Goal: Transaction & Acquisition: Book appointment/travel/reservation

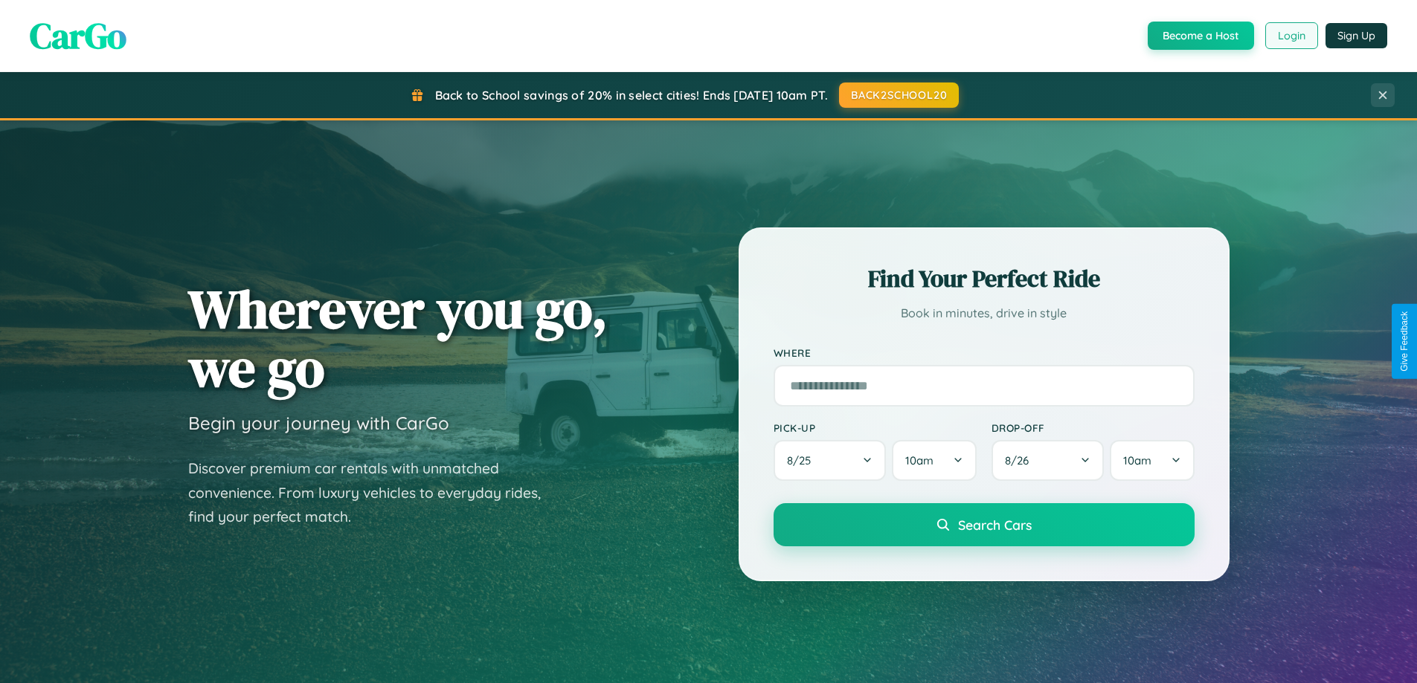
click at [1290, 36] on button "Login" at bounding box center [1291, 35] width 53 height 27
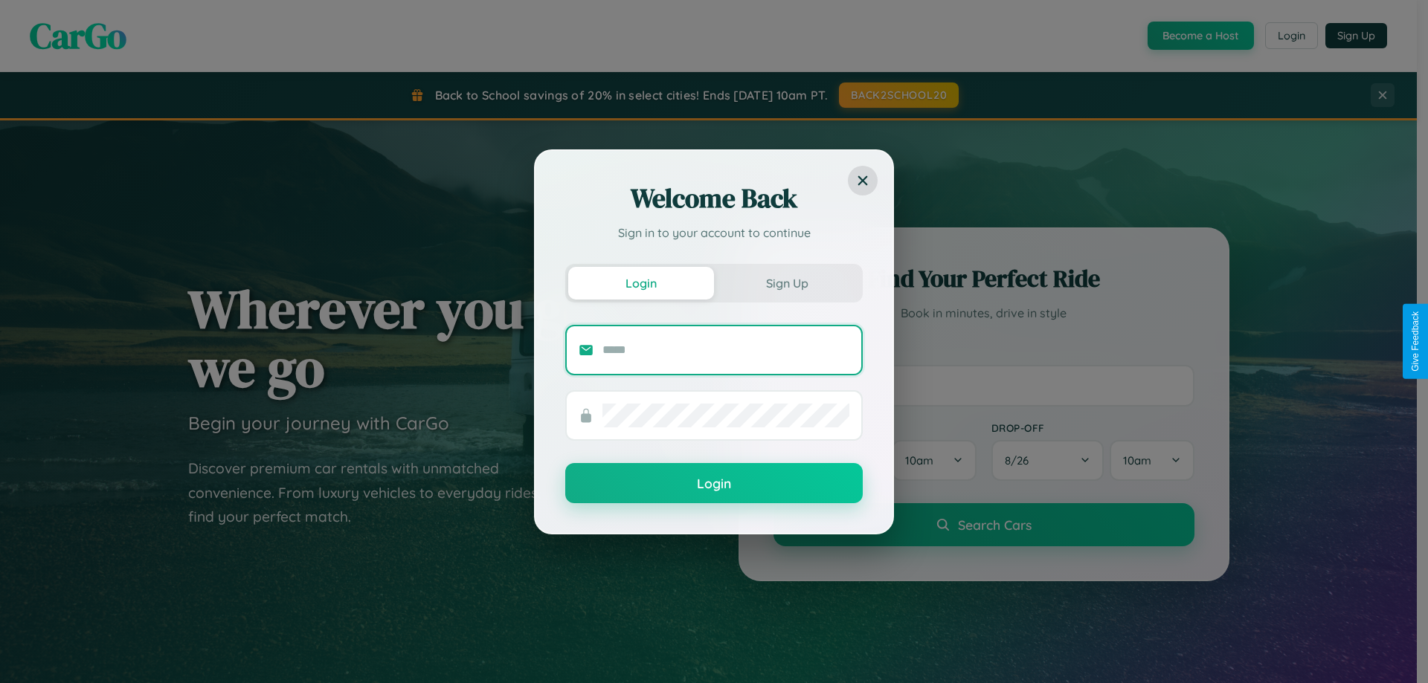
click at [726, 350] on input "text" at bounding box center [725, 350] width 247 height 24
type input "**********"
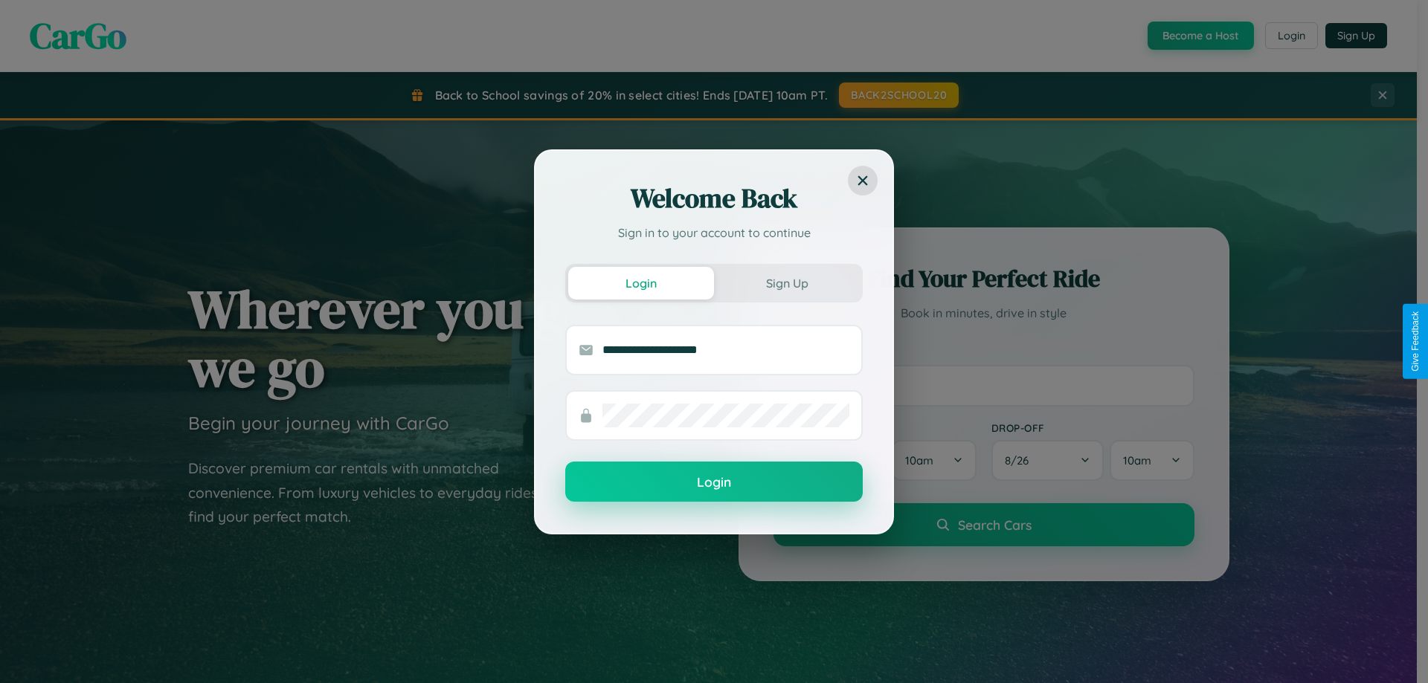
click at [714, 483] on button "Login" at bounding box center [713, 482] width 297 height 40
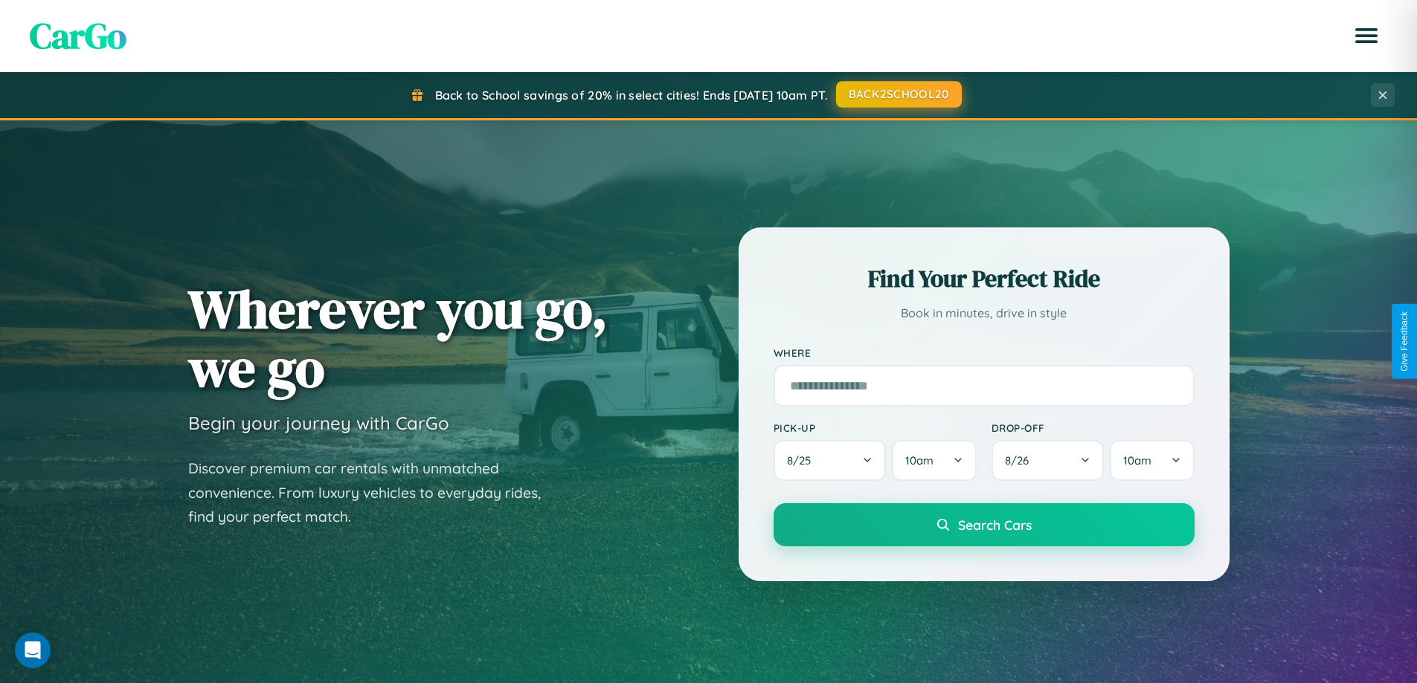
click at [898, 94] on button "BACK2SCHOOL20" at bounding box center [899, 94] width 126 height 27
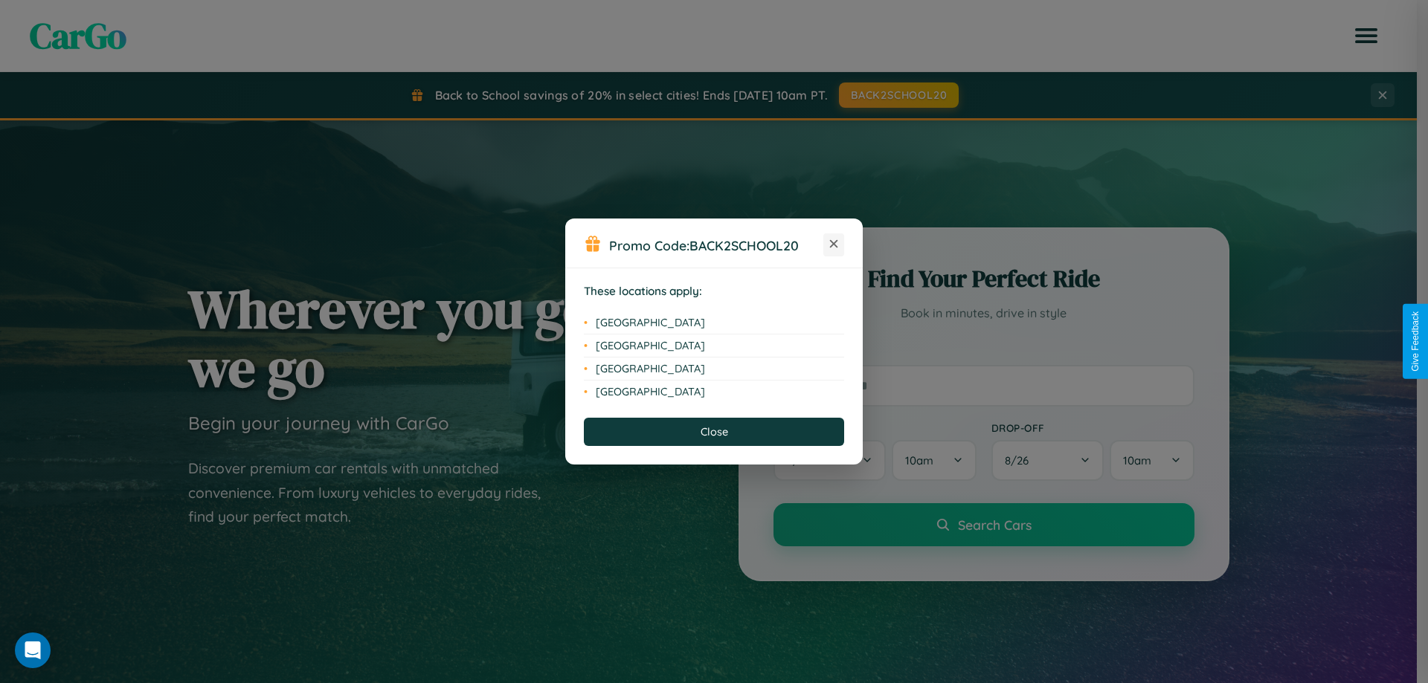
click at [834, 245] on icon at bounding box center [834, 244] width 8 height 8
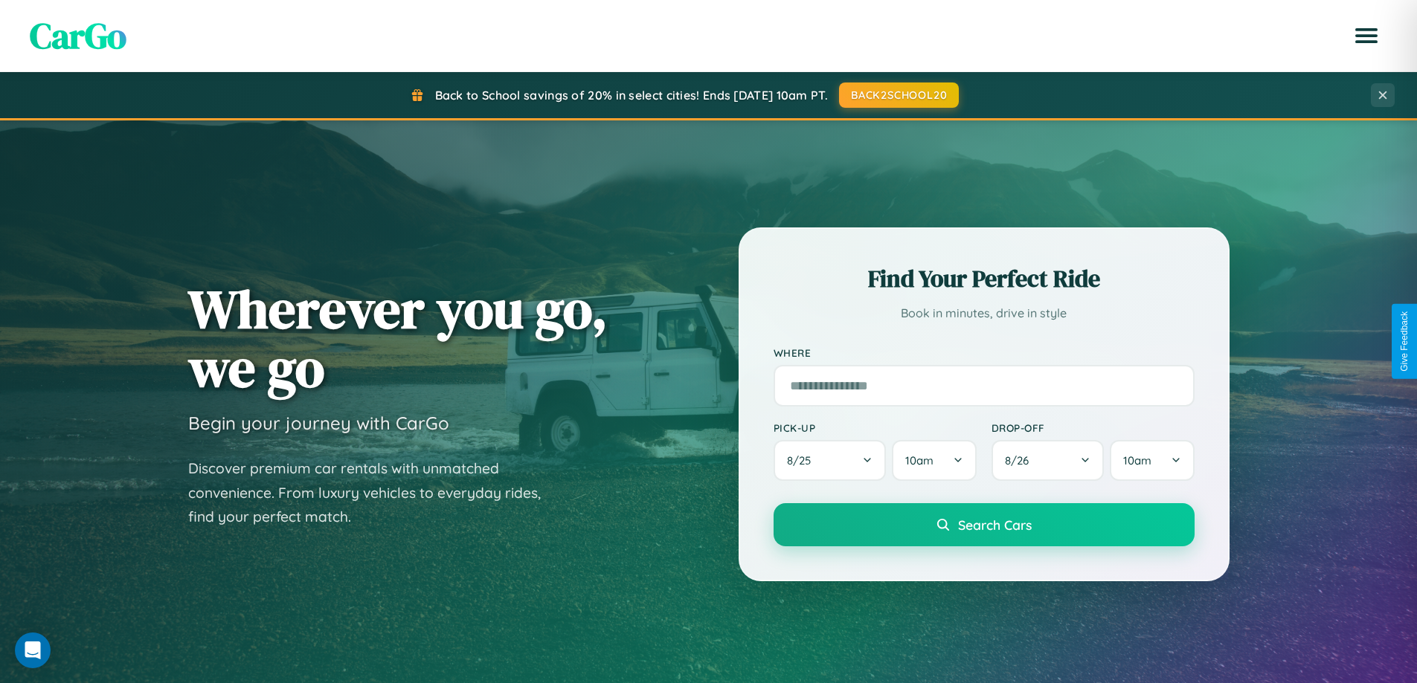
scroll to position [1023, 0]
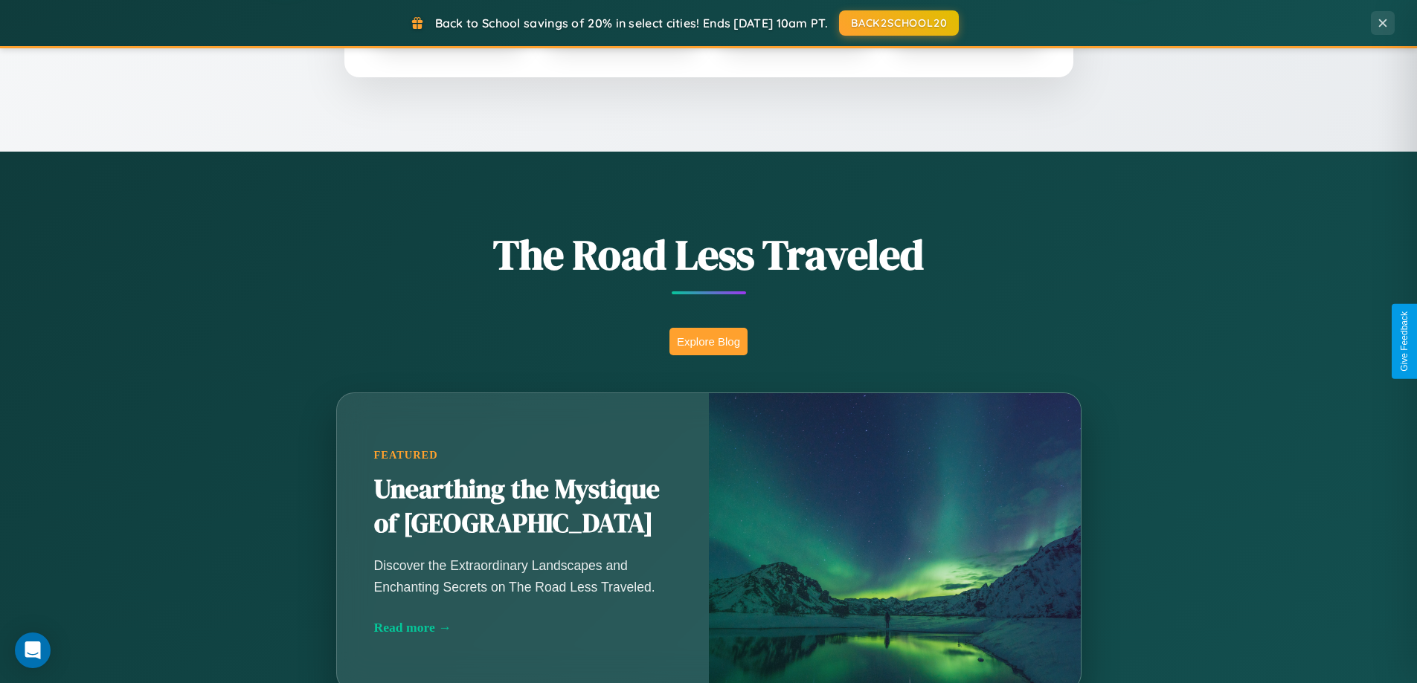
click at [708, 341] on button "Explore Blog" at bounding box center [708, 342] width 78 height 28
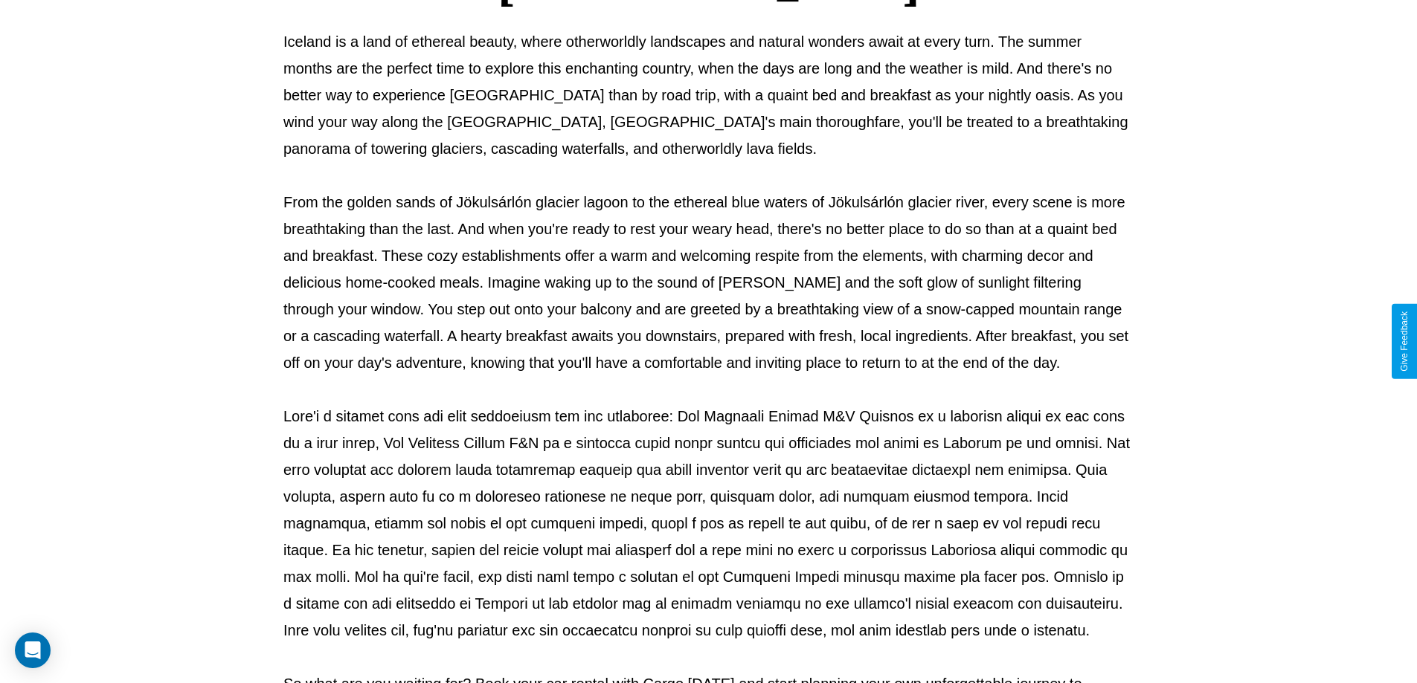
scroll to position [481, 0]
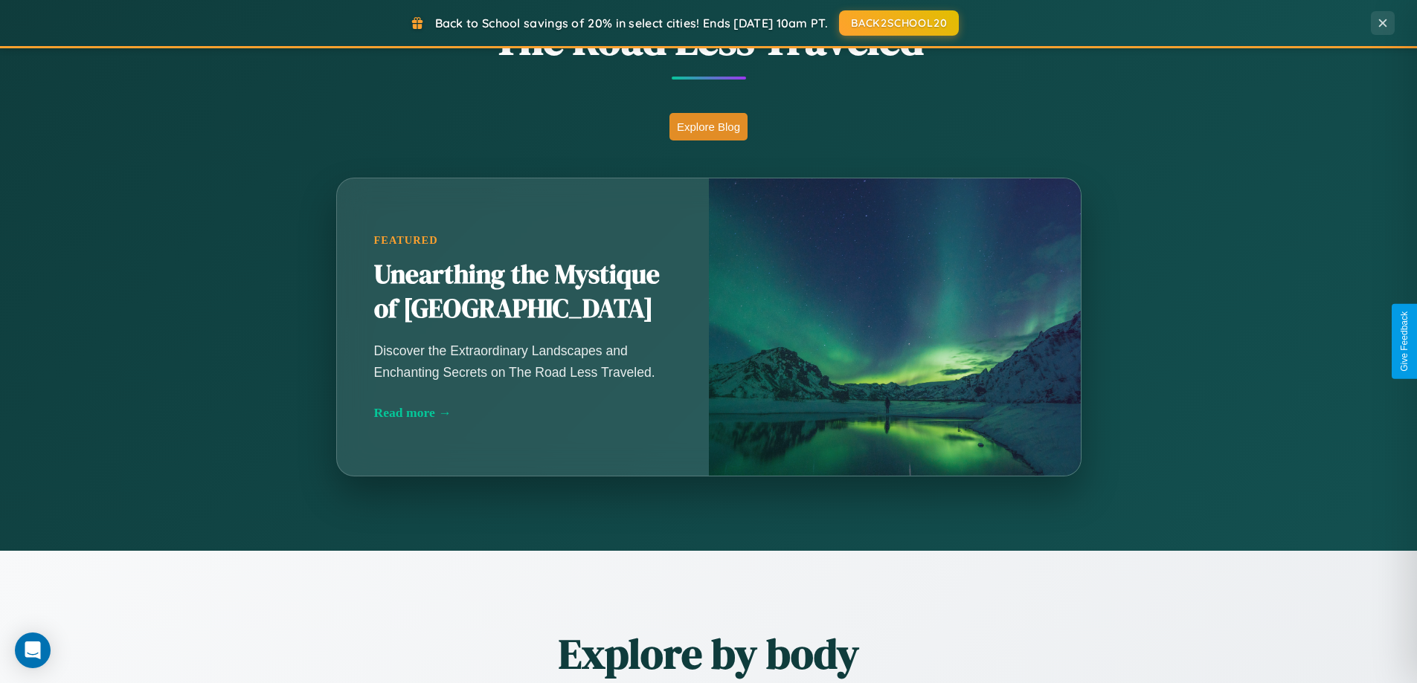
scroll to position [2862, 0]
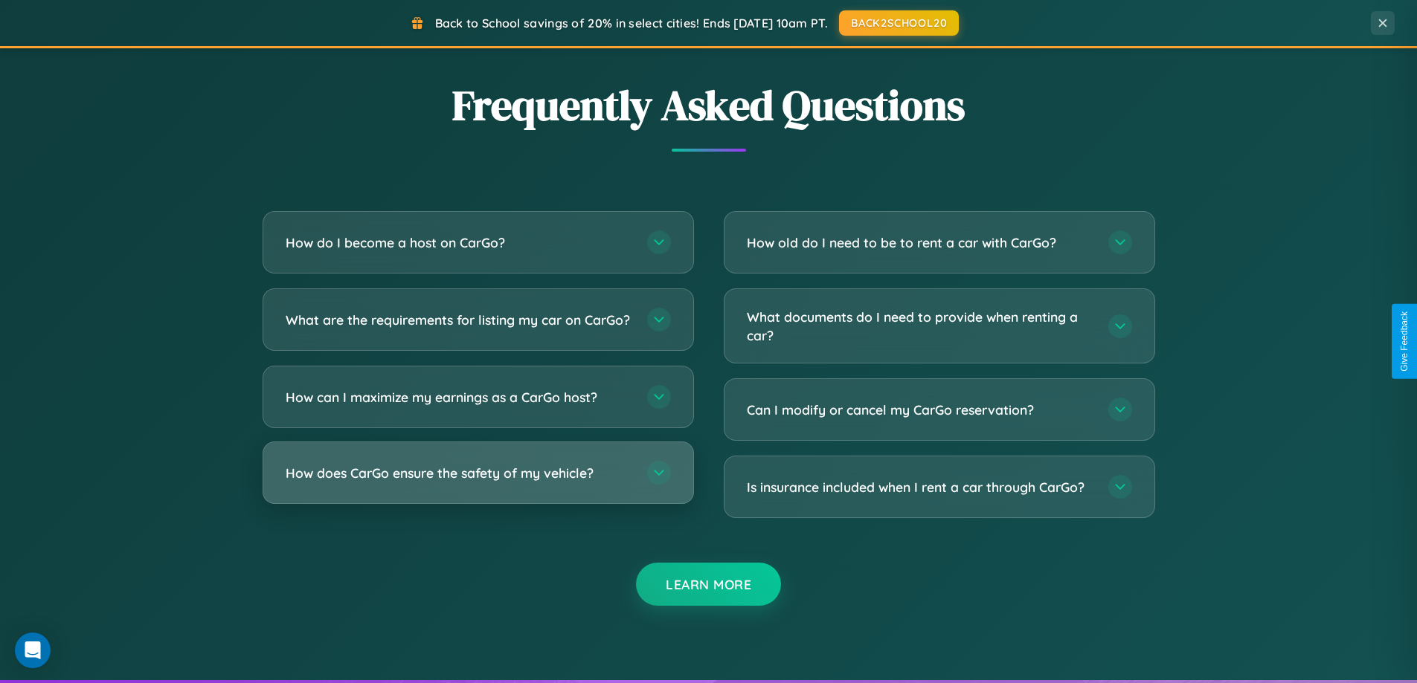
click at [477, 483] on h3 "How does CarGo ensure the safety of my vehicle?" at bounding box center [459, 473] width 347 height 19
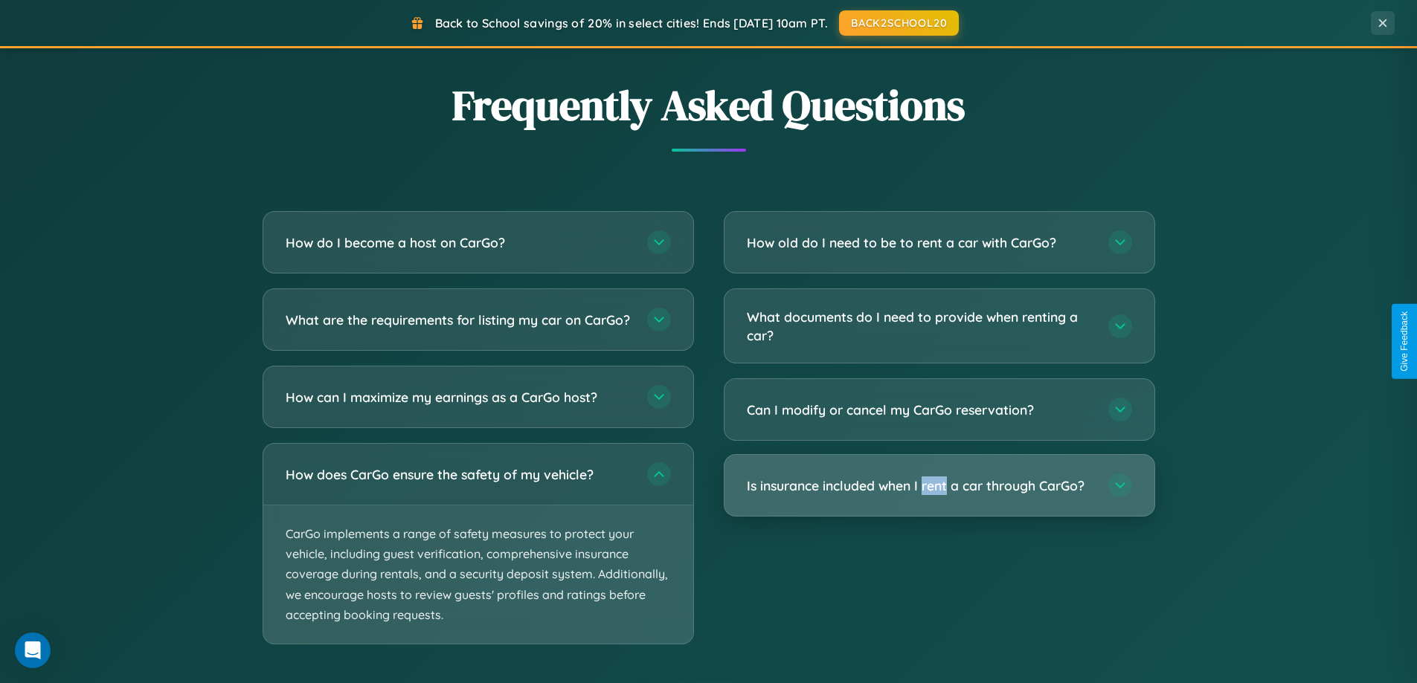
click at [939, 486] on h3 "Is insurance included when I rent a car through CarGo?" at bounding box center [920, 486] width 347 height 19
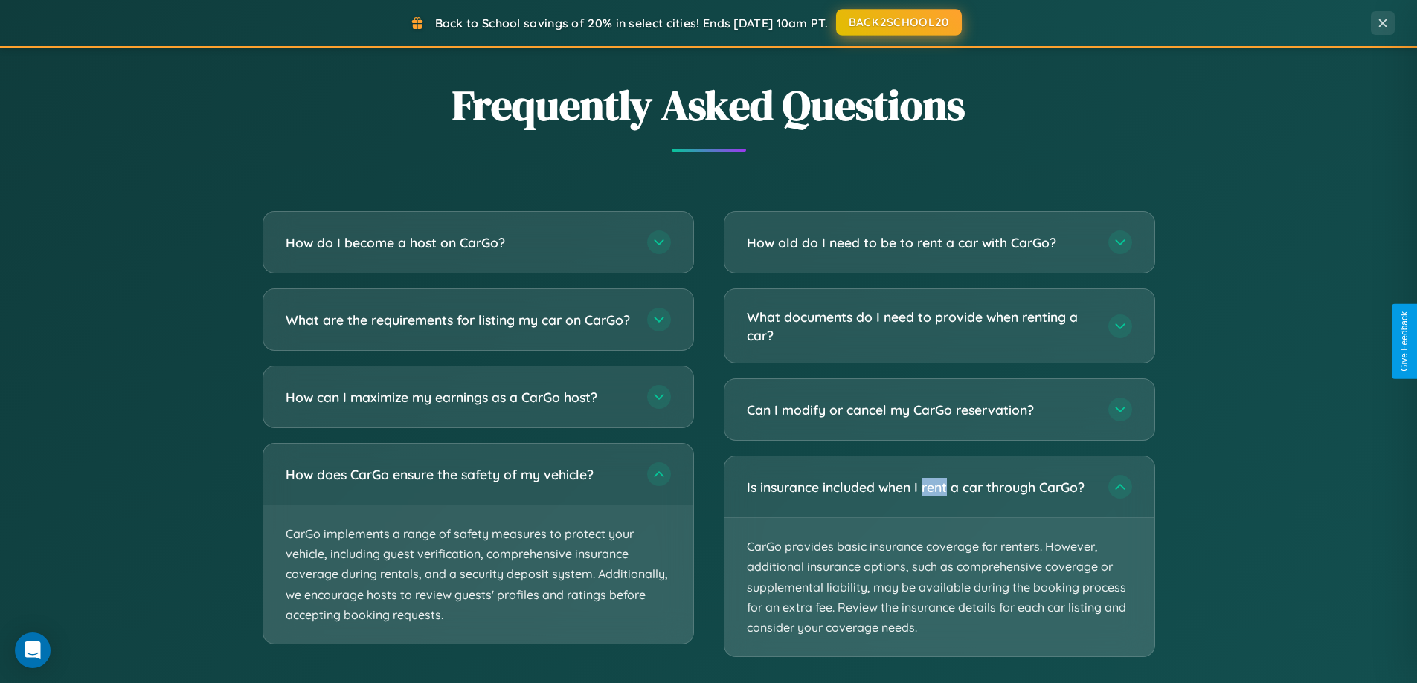
click at [898, 22] on button "BACK2SCHOOL20" at bounding box center [899, 22] width 126 height 27
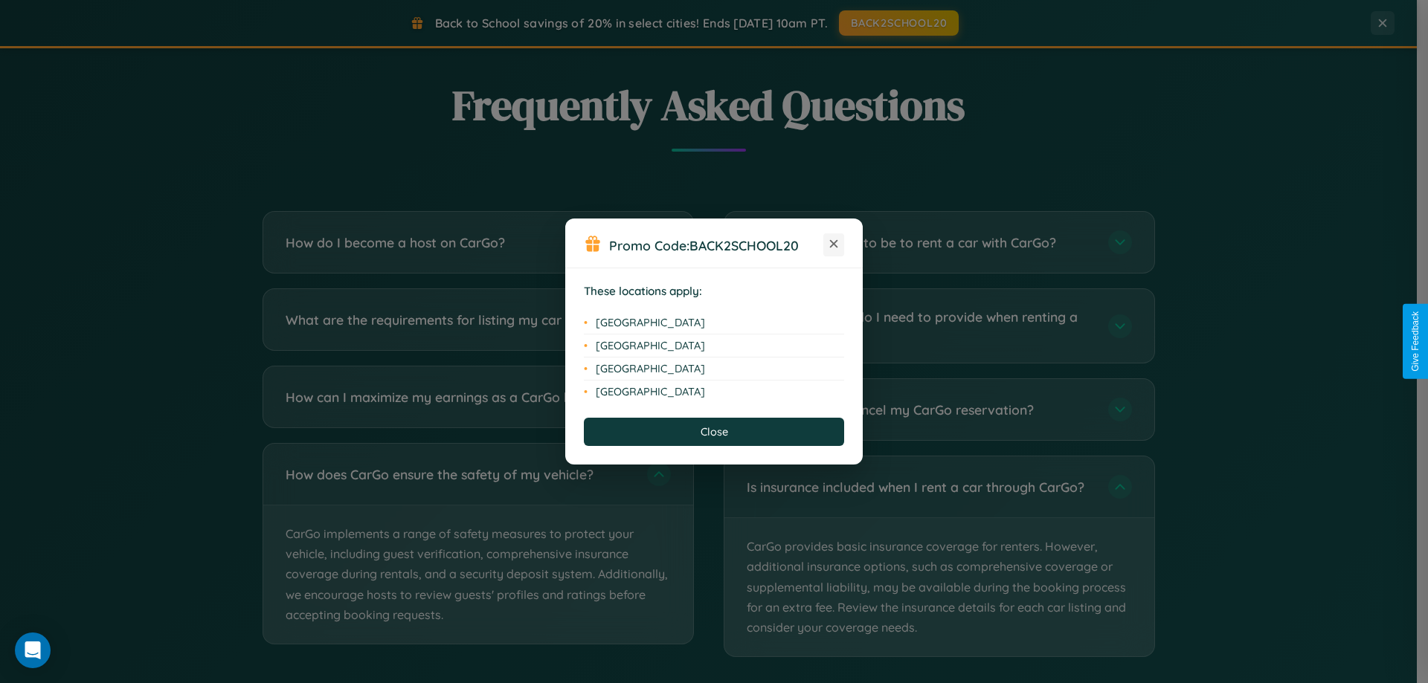
click at [834, 245] on icon at bounding box center [834, 244] width 8 height 8
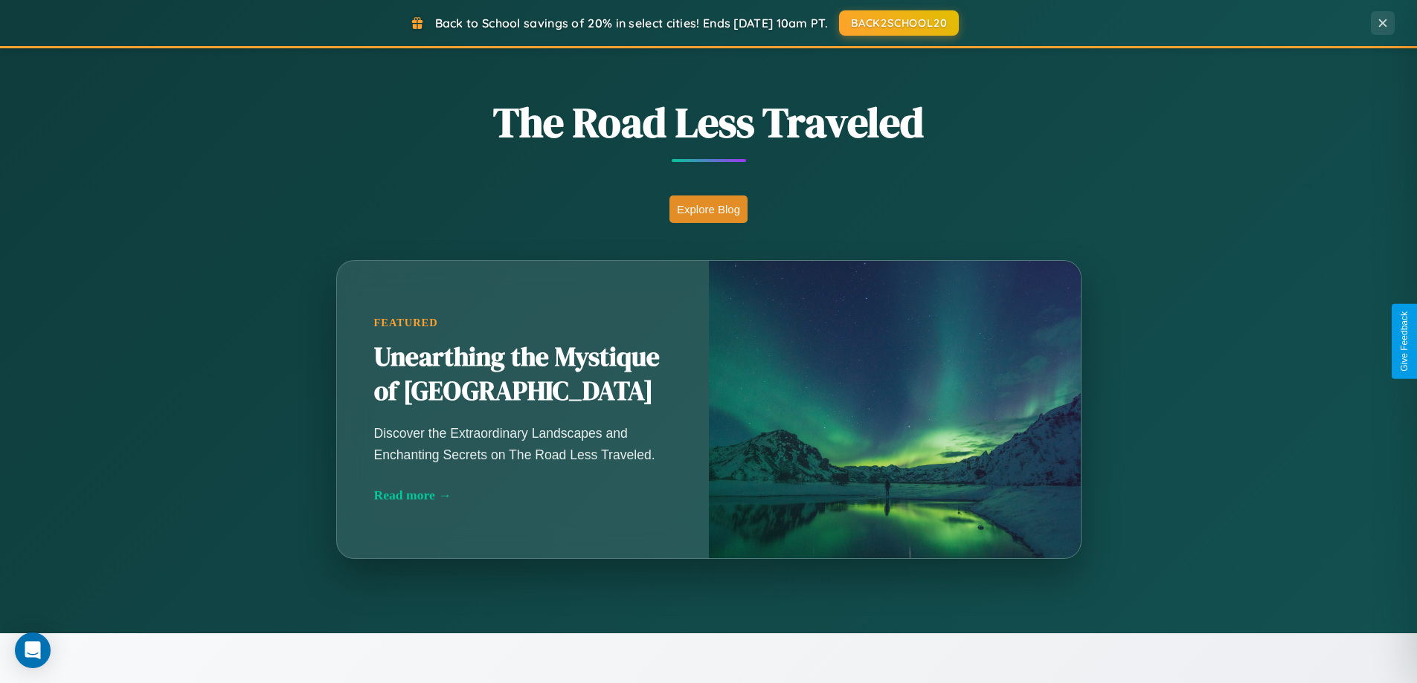
scroll to position [641, 0]
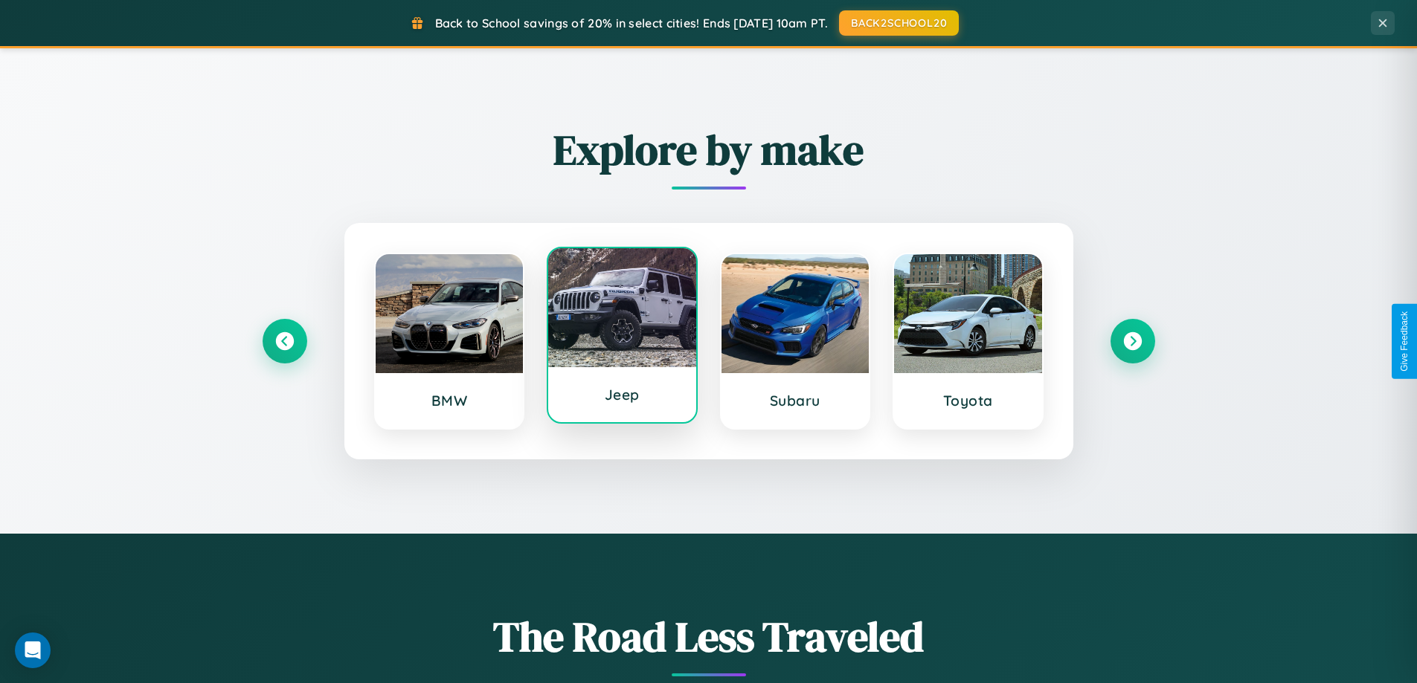
click at [622, 338] on div at bounding box center [622, 307] width 148 height 119
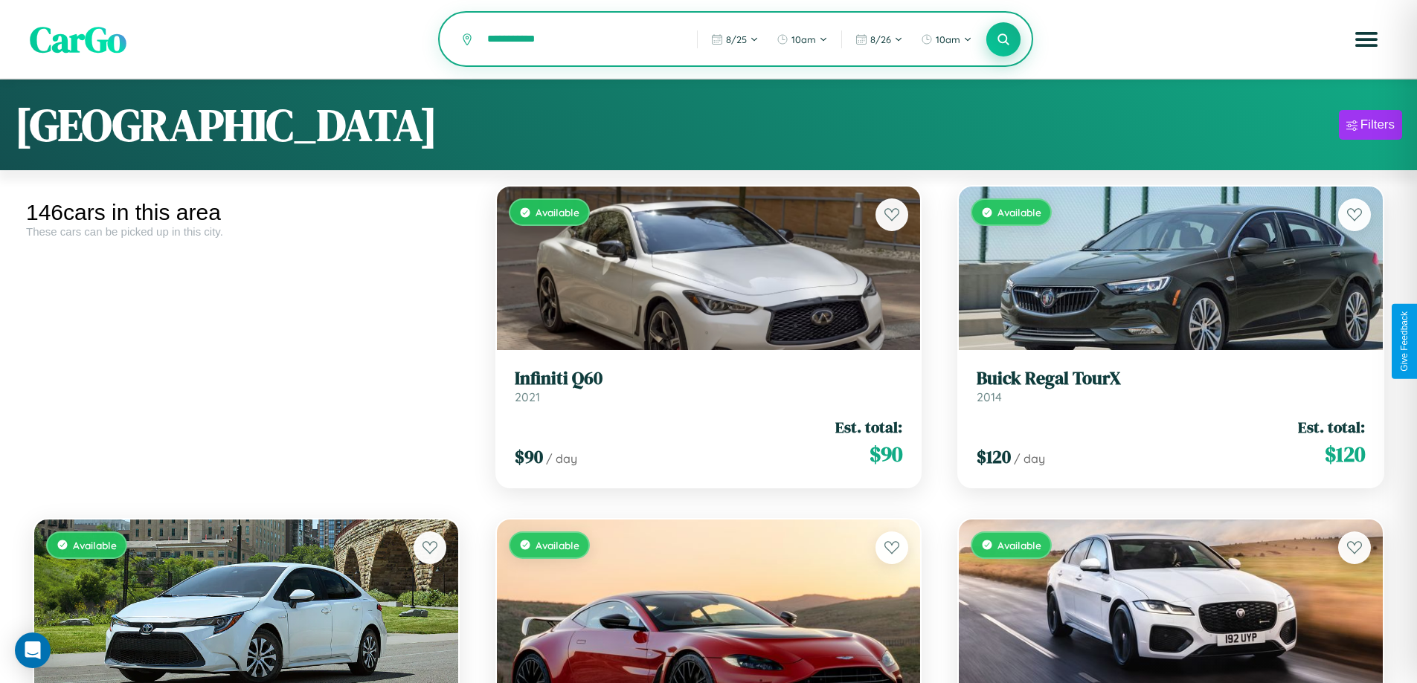
type input "**********"
click at [1003, 40] on icon at bounding box center [1004, 39] width 14 height 14
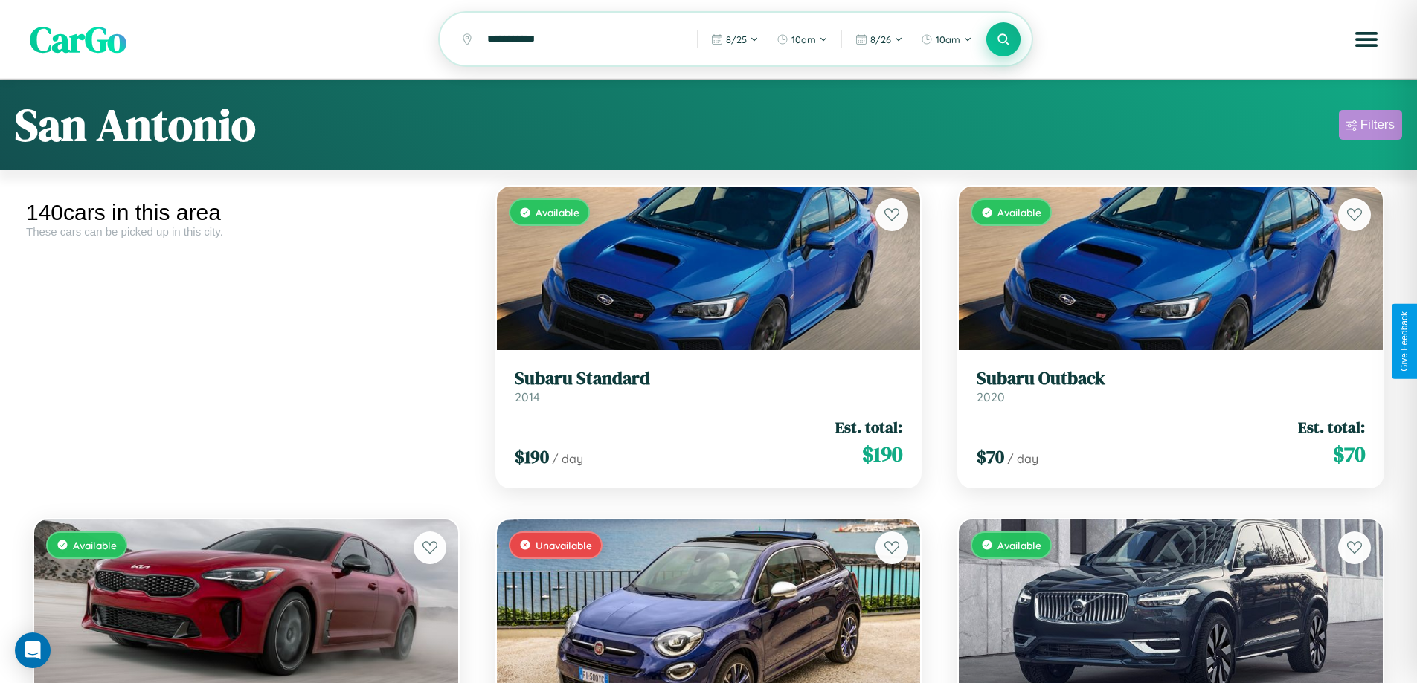
click at [1370, 127] on div "Filters" at bounding box center [1377, 125] width 34 height 15
